Goal: Task Accomplishment & Management: Manage account settings

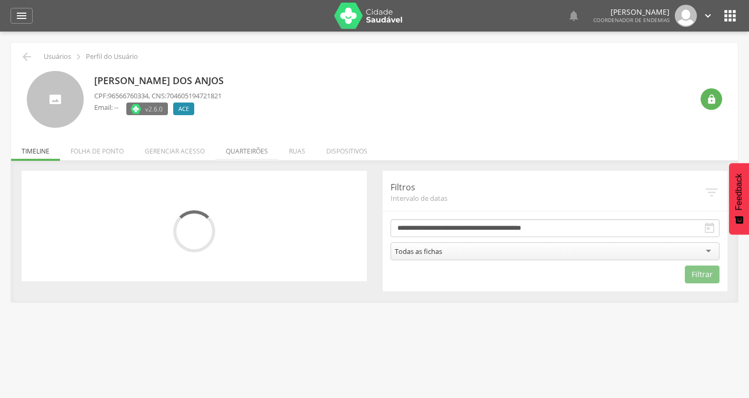
click at [227, 159] on li "Quarteirões" at bounding box center [246, 148] width 63 height 25
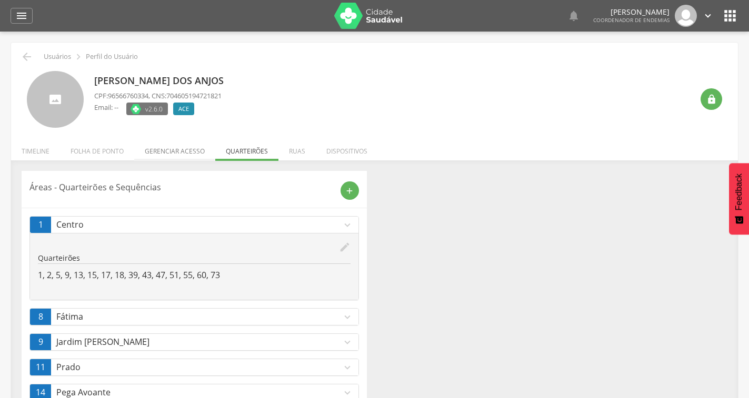
click at [178, 149] on li "Gerenciar acesso" at bounding box center [174, 148] width 81 height 25
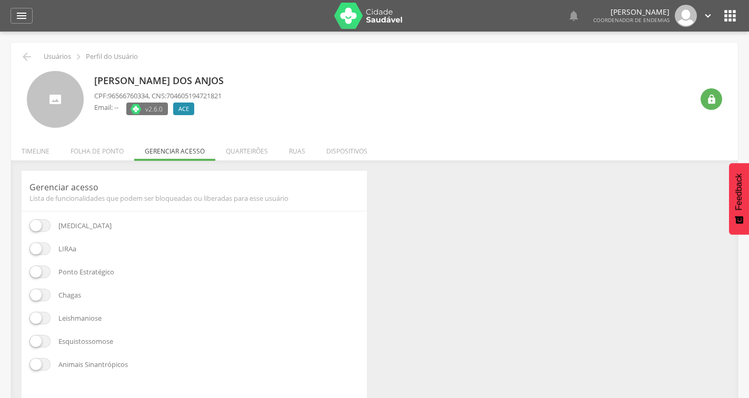
click at [39, 247] on span at bounding box center [39, 248] width 21 height 13
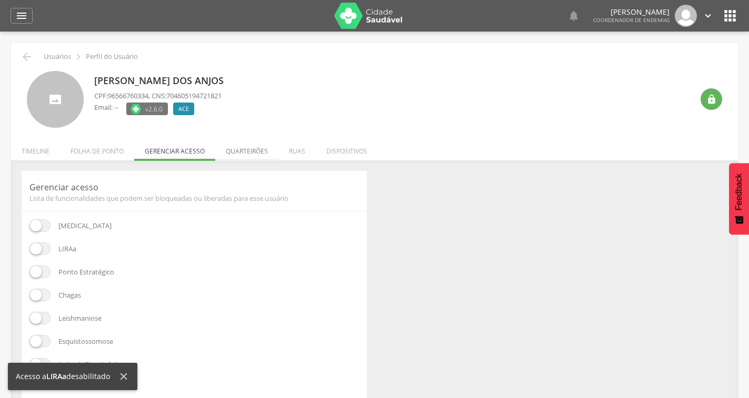
click at [241, 153] on li "Quarteirões" at bounding box center [246, 148] width 63 height 25
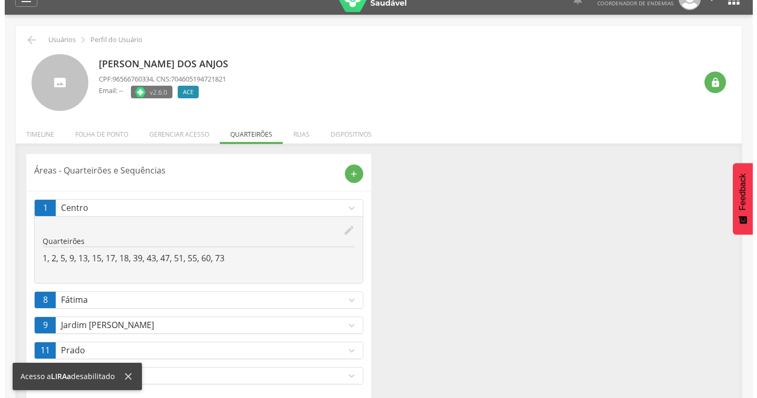
scroll to position [33, 0]
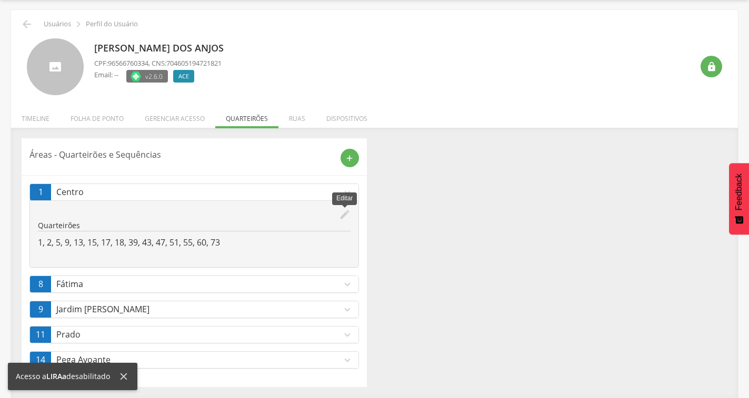
click at [343, 216] on icon "edit" at bounding box center [345, 215] width 12 height 12
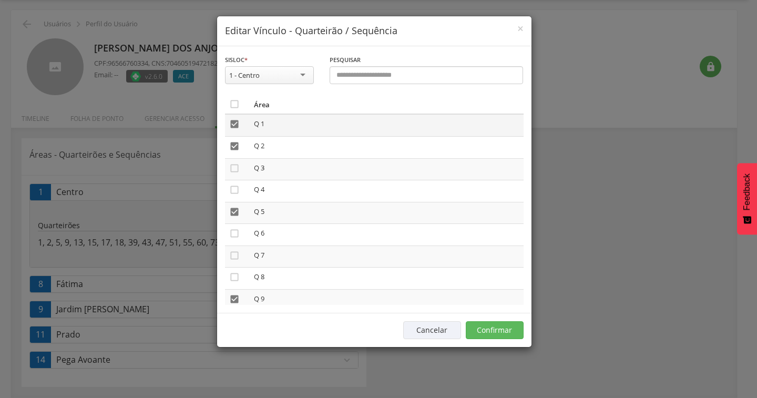
click at [230, 123] on icon "" at bounding box center [234, 124] width 11 height 11
click at [232, 146] on icon "" at bounding box center [234, 146] width 11 height 11
click at [233, 211] on icon "" at bounding box center [234, 212] width 11 height 11
click at [231, 296] on icon "" at bounding box center [234, 299] width 11 height 11
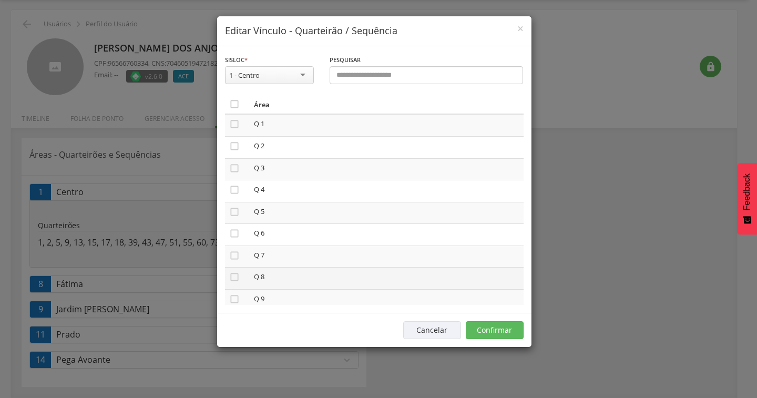
scroll to position [210, 0]
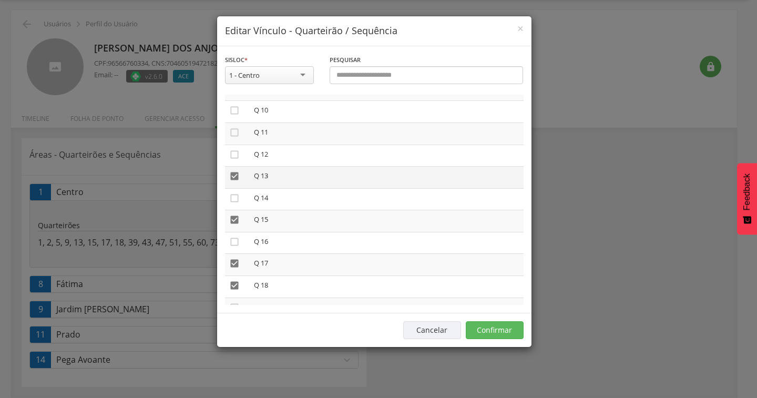
click at [234, 177] on icon "" at bounding box center [234, 176] width 11 height 11
drag, startPoint x: 236, startPoint y: 218, endPoint x: 239, endPoint y: 241, distance: 23.3
click at [236, 218] on icon "" at bounding box center [234, 220] width 11 height 11
click at [235, 264] on icon "" at bounding box center [234, 263] width 11 height 11
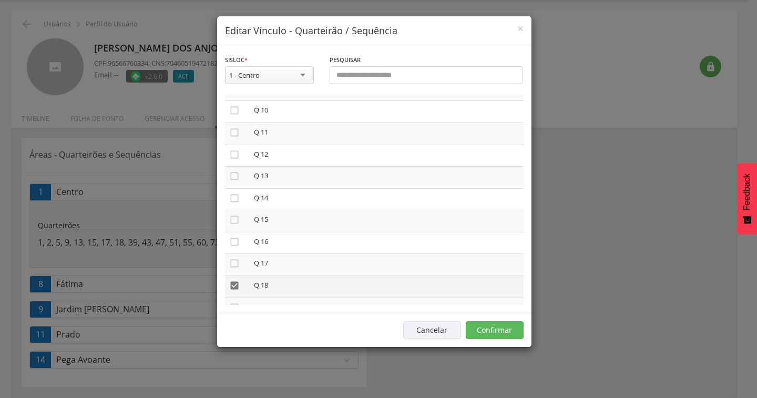
click at [233, 281] on icon "" at bounding box center [234, 285] width 11 height 11
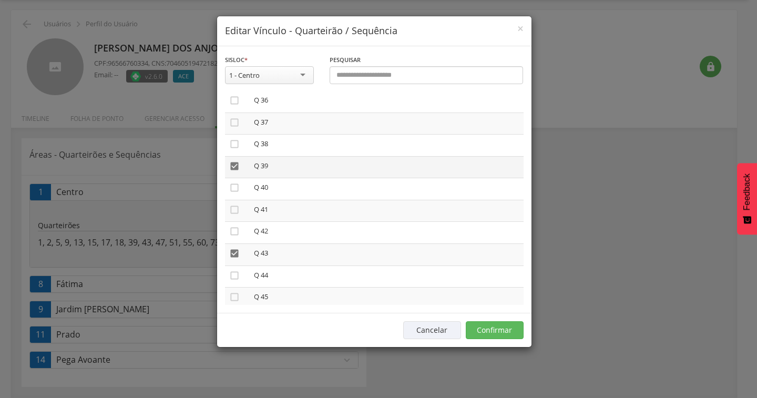
click at [235, 167] on icon "" at bounding box center [234, 166] width 11 height 11
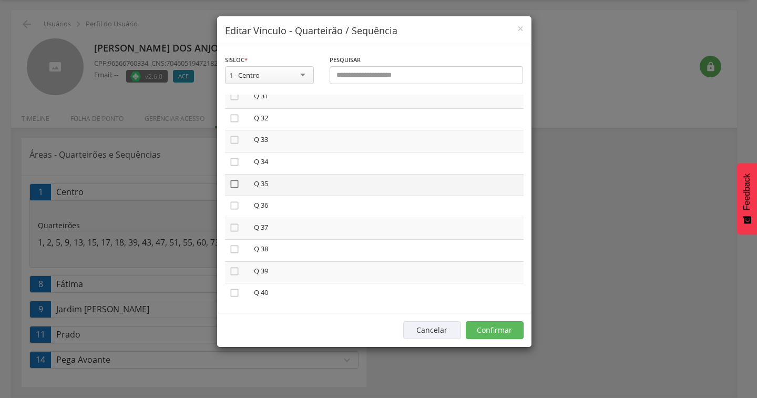
click at [234, 184] on icon "" at bounding box center [234, 184] width 11 height 11
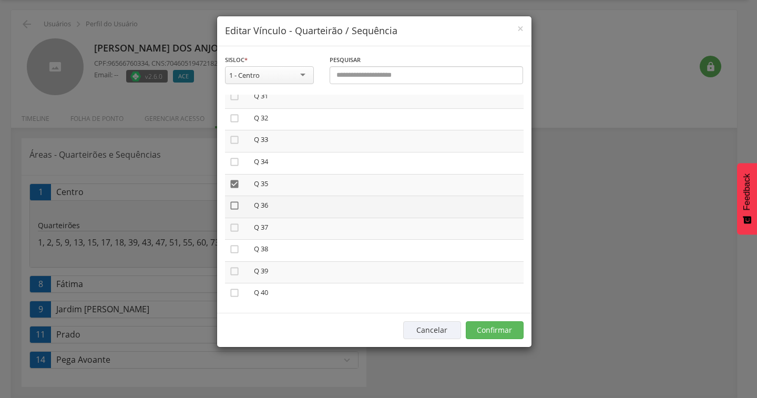
click at [232, 207] on icon "" at bounding box center [234, 205] width 11 height 11
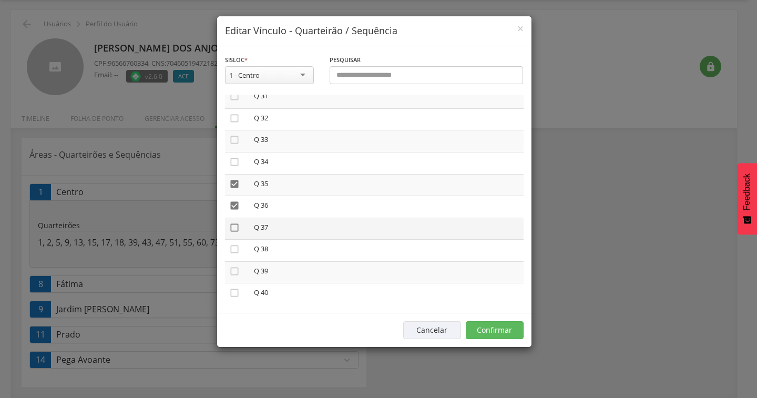
click at [236, 230] on icon "" at bounding box center [234, 228] width 11 height 11
click at [234, 250] on icon "" at bounding box center [234, 249] width 11 height 11
click at [234, 268] on icon "" at bounding box center [234, 271] width 11 height 11
drag, startPoint x: 234, startPoint y: 289, endPoint x: 262, endPoint y: 278, distance: 31.2
click at [234, 289] on icon "" at bounding box center [234, 293] width 11 height 11
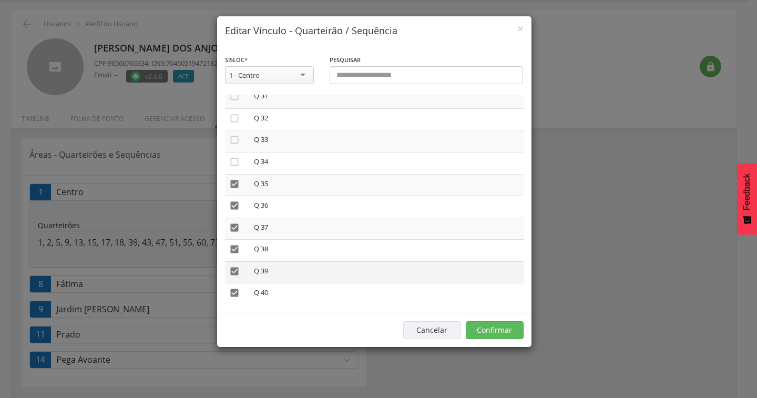
scroll to position [789, 0]
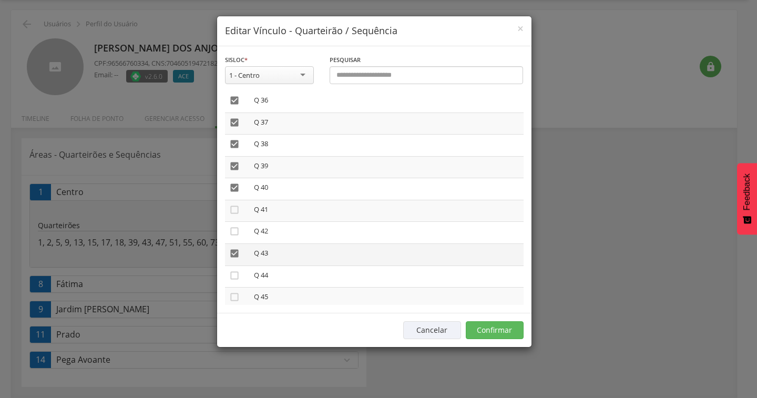
click at [231, 252] on icon "" at bounding box center [234, 253] width 11 height 11
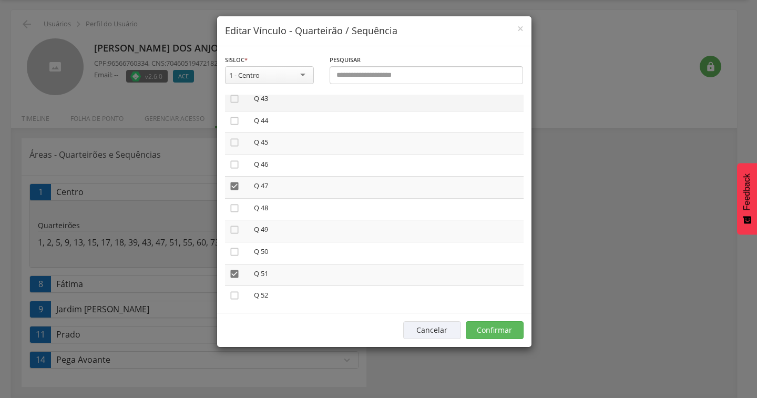
scroll to position [947, 0]
click at [235, 181] on icon "" at bounding box center [234, 183] width 11 height 11
click at [237, 273] on icon "" at bounding box center [234, 271] width 11 height 11
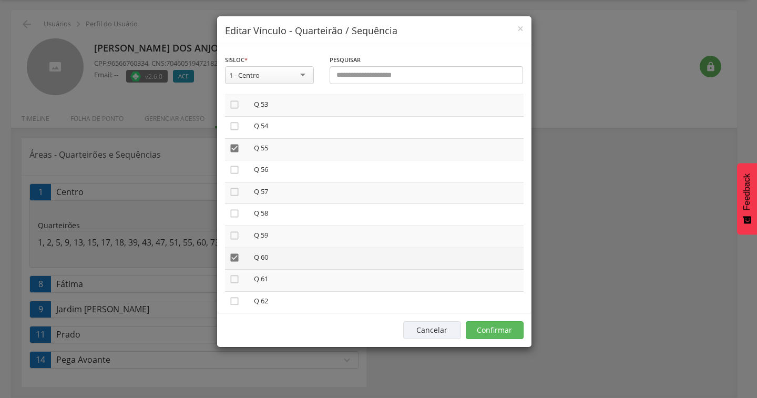
scroll to position [1157, 0]
click at [236, 145] on icon "" at bounding box center [234, 148] width 11 height 11
click at [238, 255] on icon "" at bounding box center [234, 257] width 11 height 11
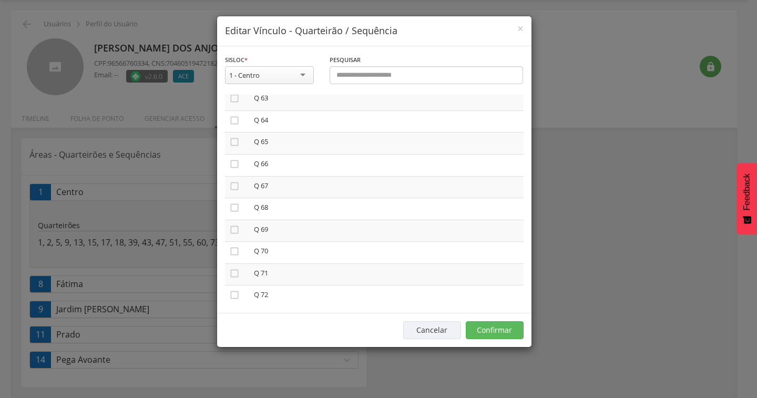
scroll to position [1481, 0]
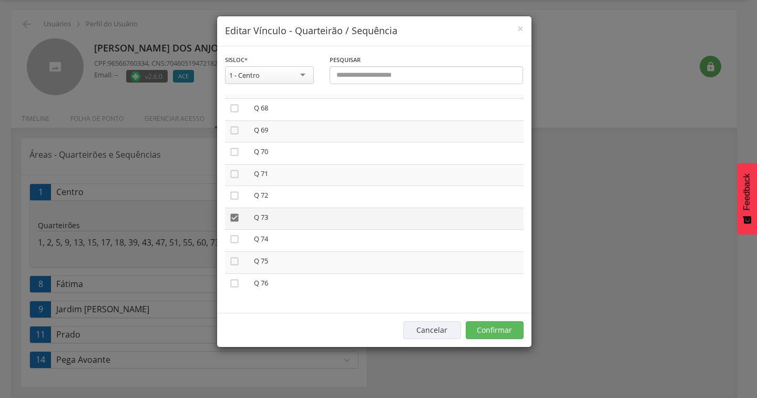
click at [236, 216] on icon "" at bounding box center [234, 218] width 11 height 11
click at [504, 330] on button "Confirmar" at bounding box center [495, 330] width 58 height 18
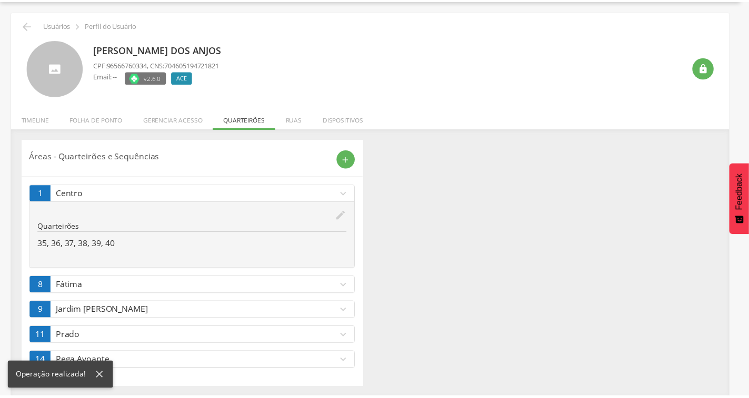
scroll to position [33, 0]
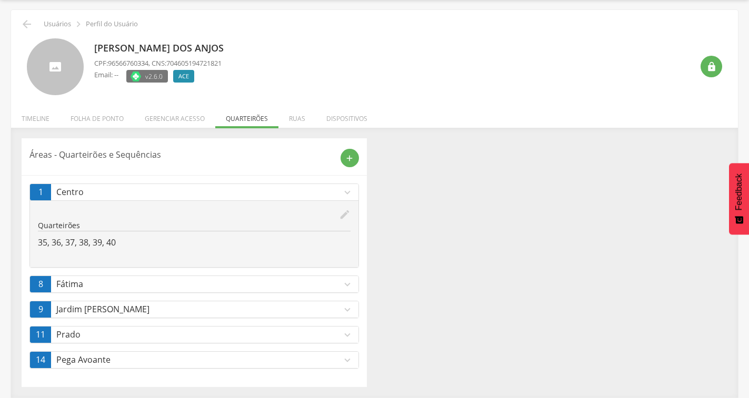
click at [342, 281] on icon "expand_more" at bounding box center [347, 285] width 12 height 12
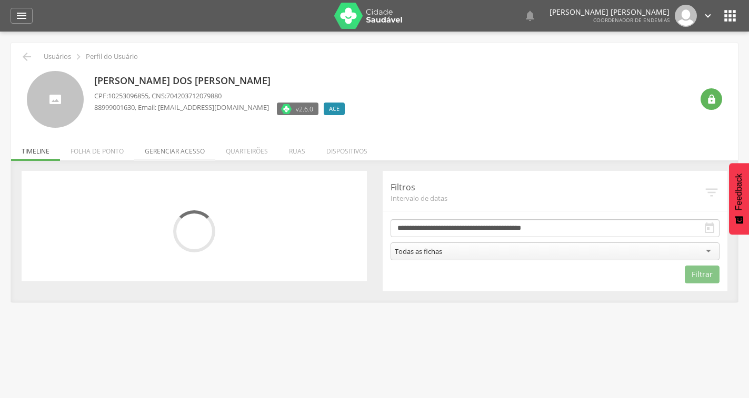
click at [183, 155] on li "Gerenciar acesso" at bounding box center [174, 148] width 81 height 25
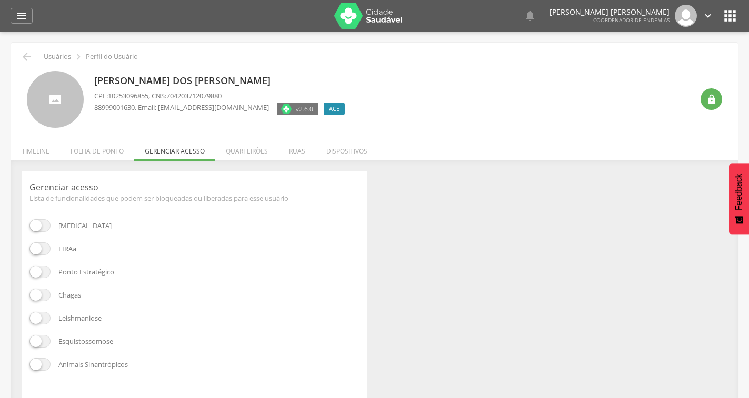
click at [43, 249] on span at bounding box center [39, 248] width 21 height 13
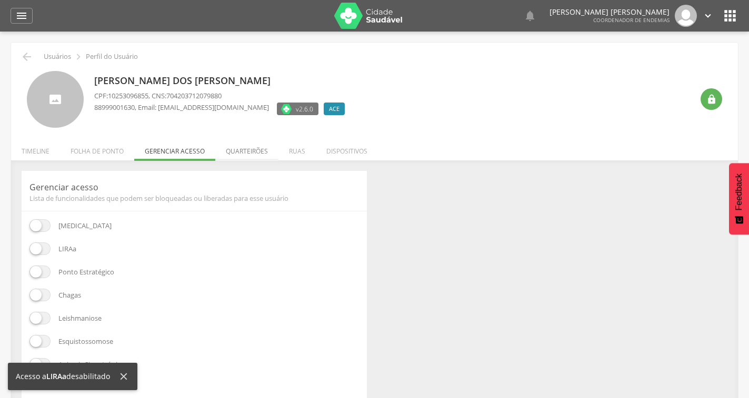
click at [257, 154] on li "Quarteirões" at bounding box center [246, 148] width 63 height 25
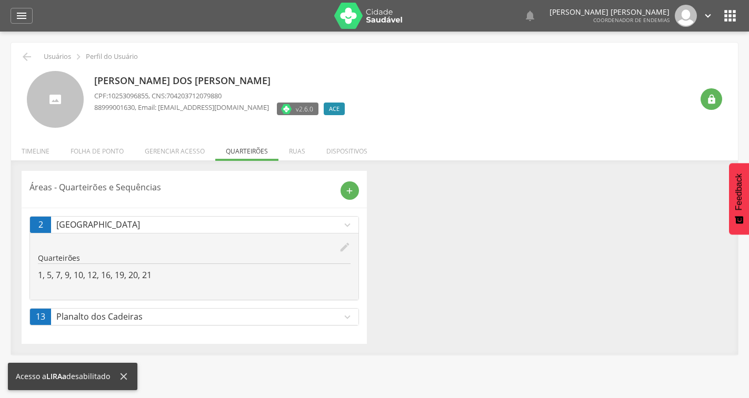
click at [341, 316] on icon "expand_more" at bounding box center [347, 317] width 12 height 12
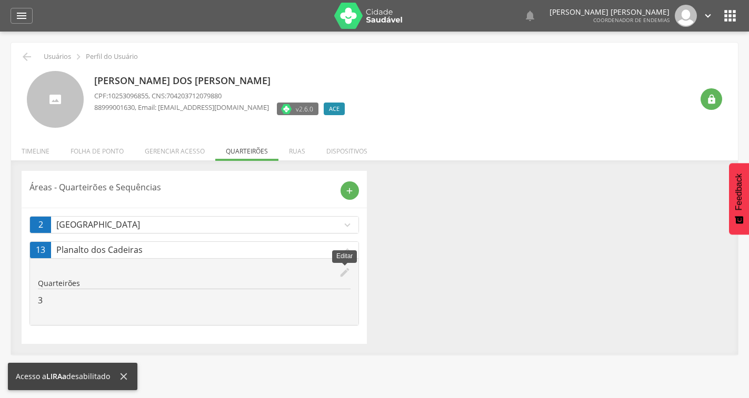
click at [341, 275] on icon "edit" at bounding box center [345, 273] width 12 height 12
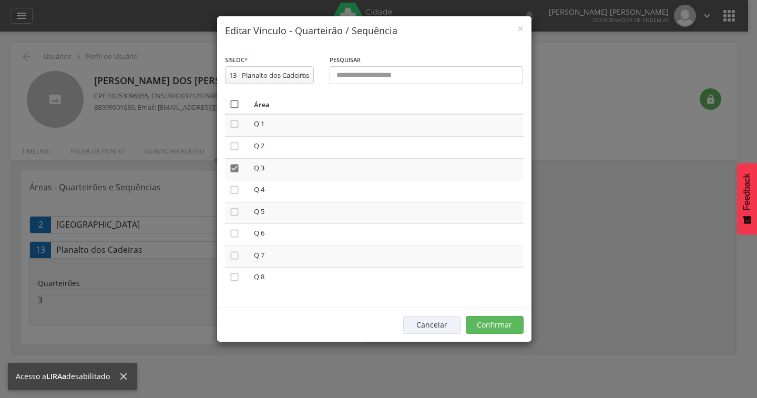
click at [235, 109] on icon "" at bounding box center [234, 104] width 11 height 11
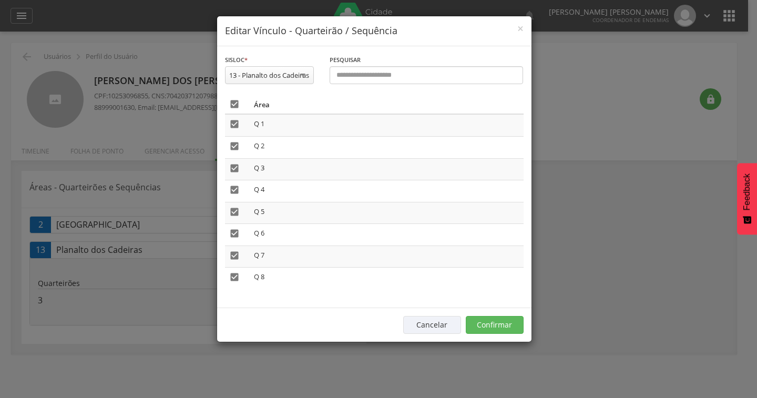
click at [235, 109] on icon "" at bounding box center [234, 104] width 11 height 11
click at [501, 333] on button "Confirmar" at bounding box center [495, 325] width 58 height 18
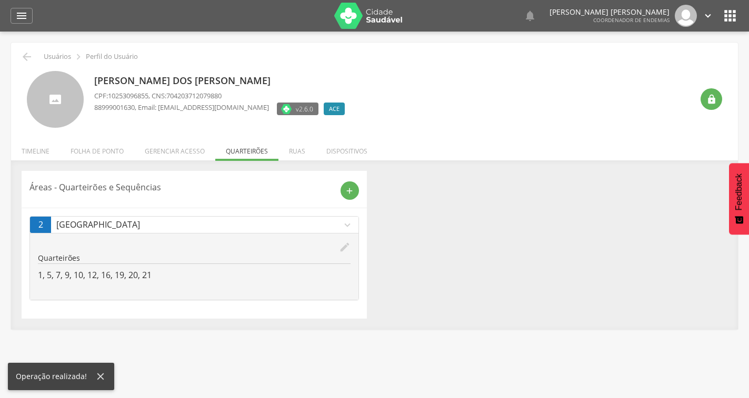
click at [346, 245] on icon "edit" at bounding box center [345, 247] width 12 height 12
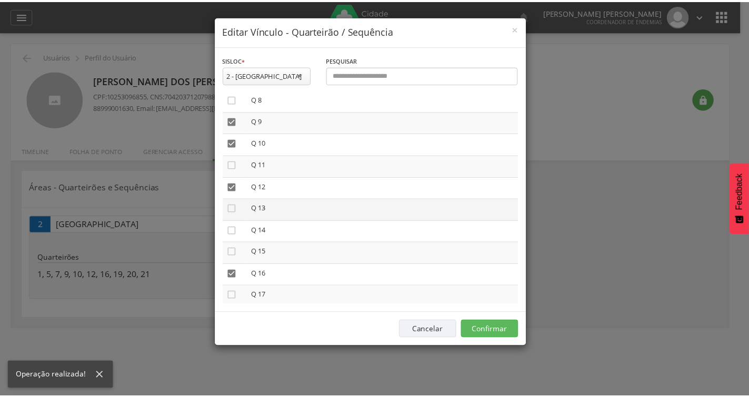
scroll to position [210, 0]
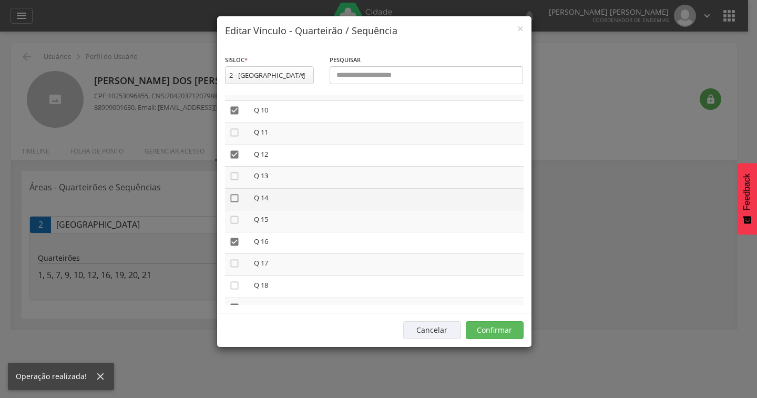
click at [235, 203] on icon "" at bounding box center [234, 198] width 11 height 11
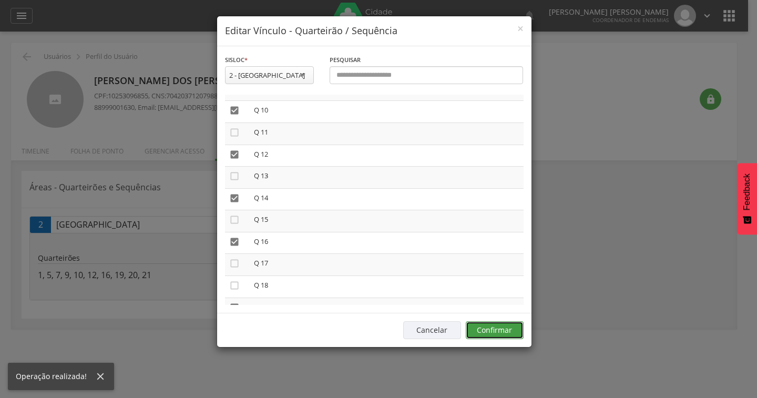
click at [506, 331] on button "Confirmar" at bounding box center [495, 330] width 58 height 18
